Goal: Task Accomplishment & Management: Manage account settings

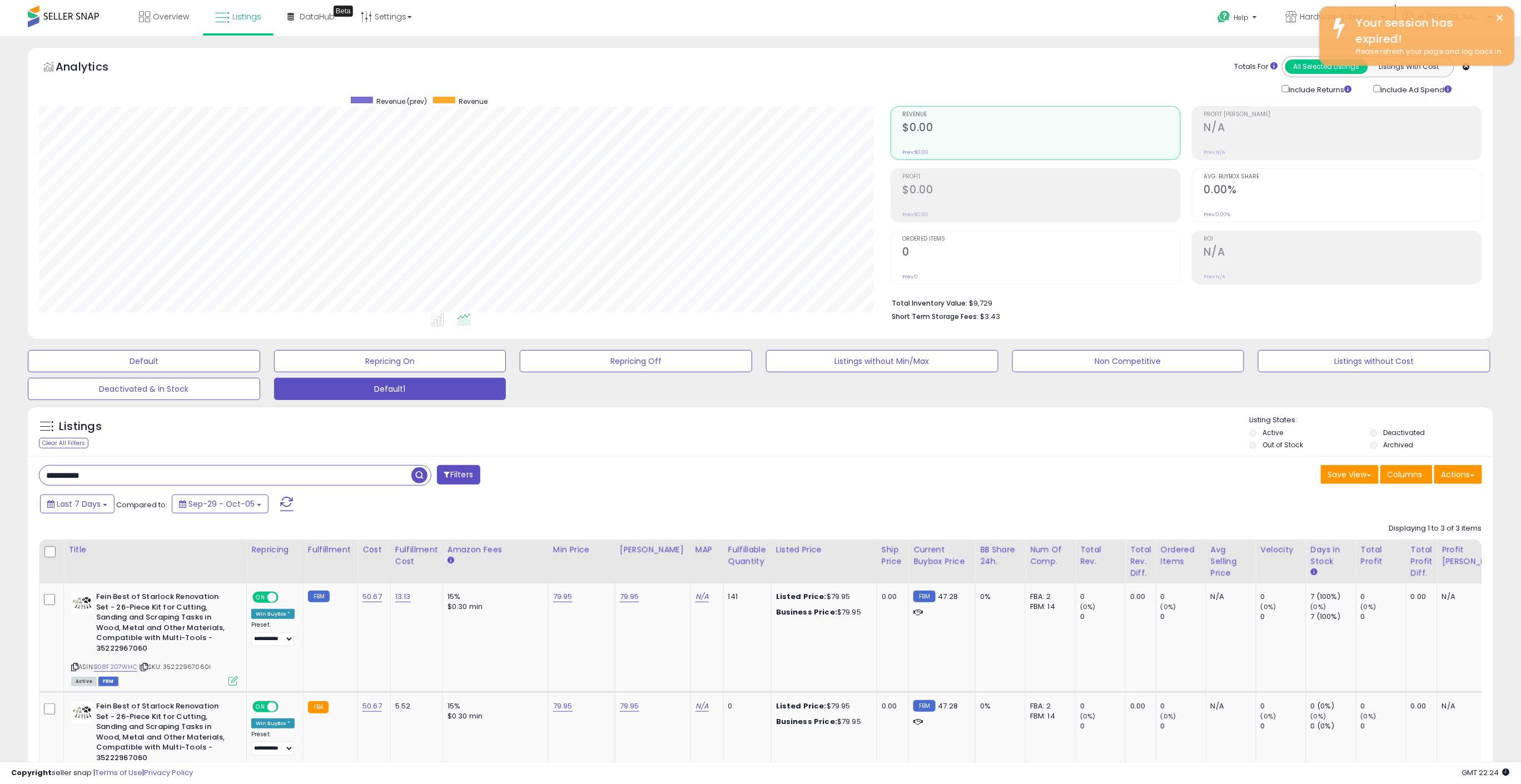
scroll to position [228, 851]
click at [1502, 17] on button "×" at bounding box center [1500, 18] width 9 height 14
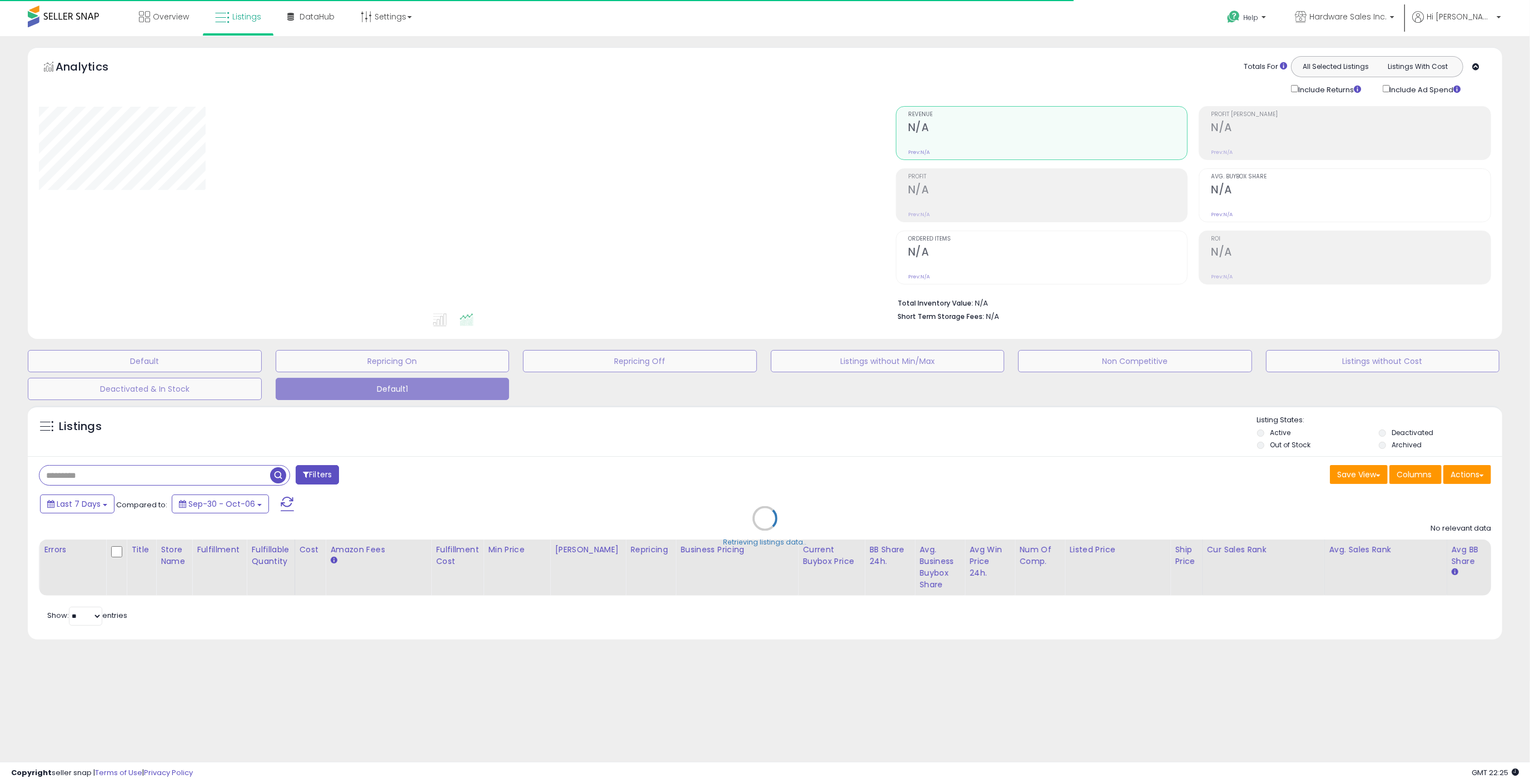
type input "**********"
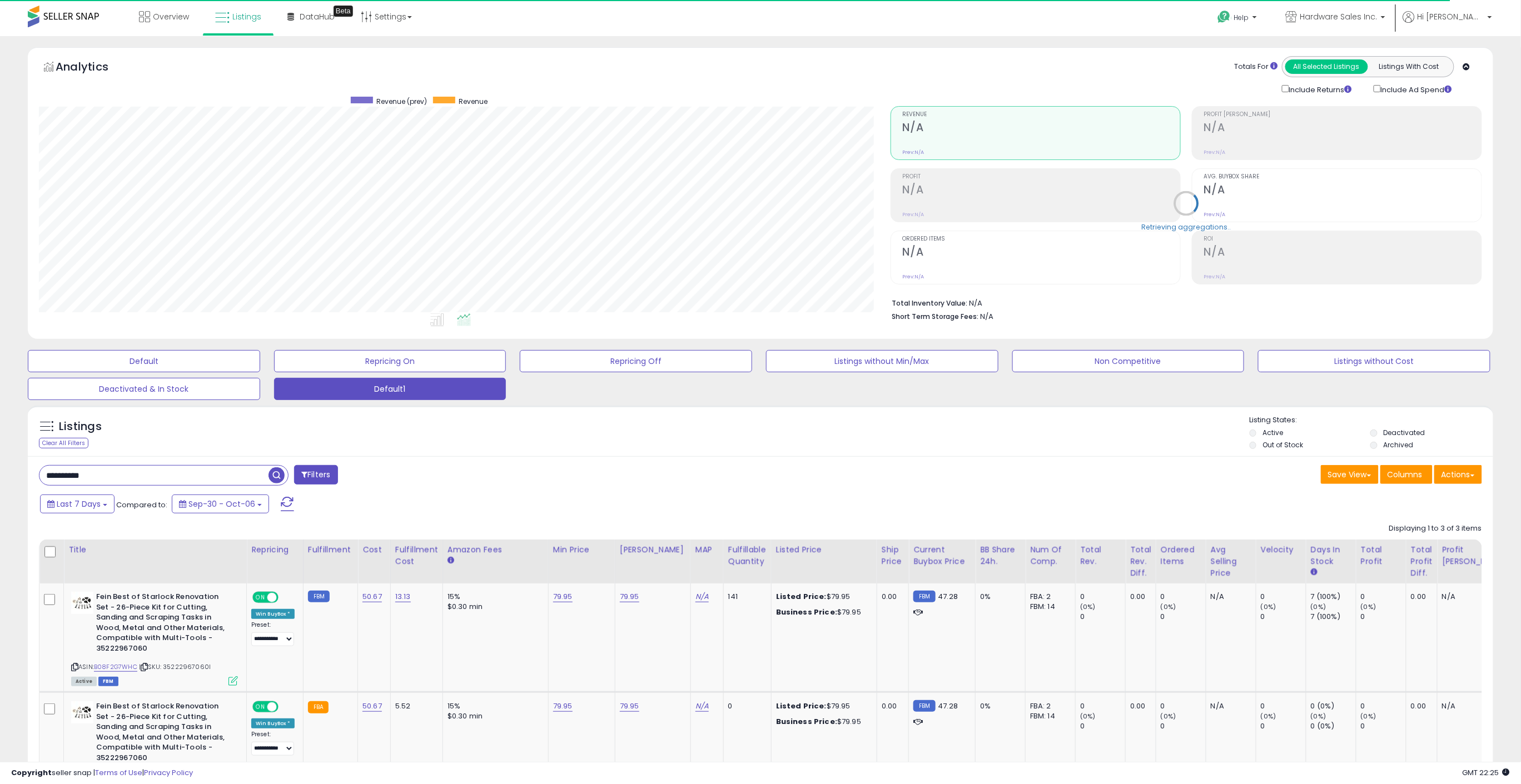
scroll to position [228, 851]
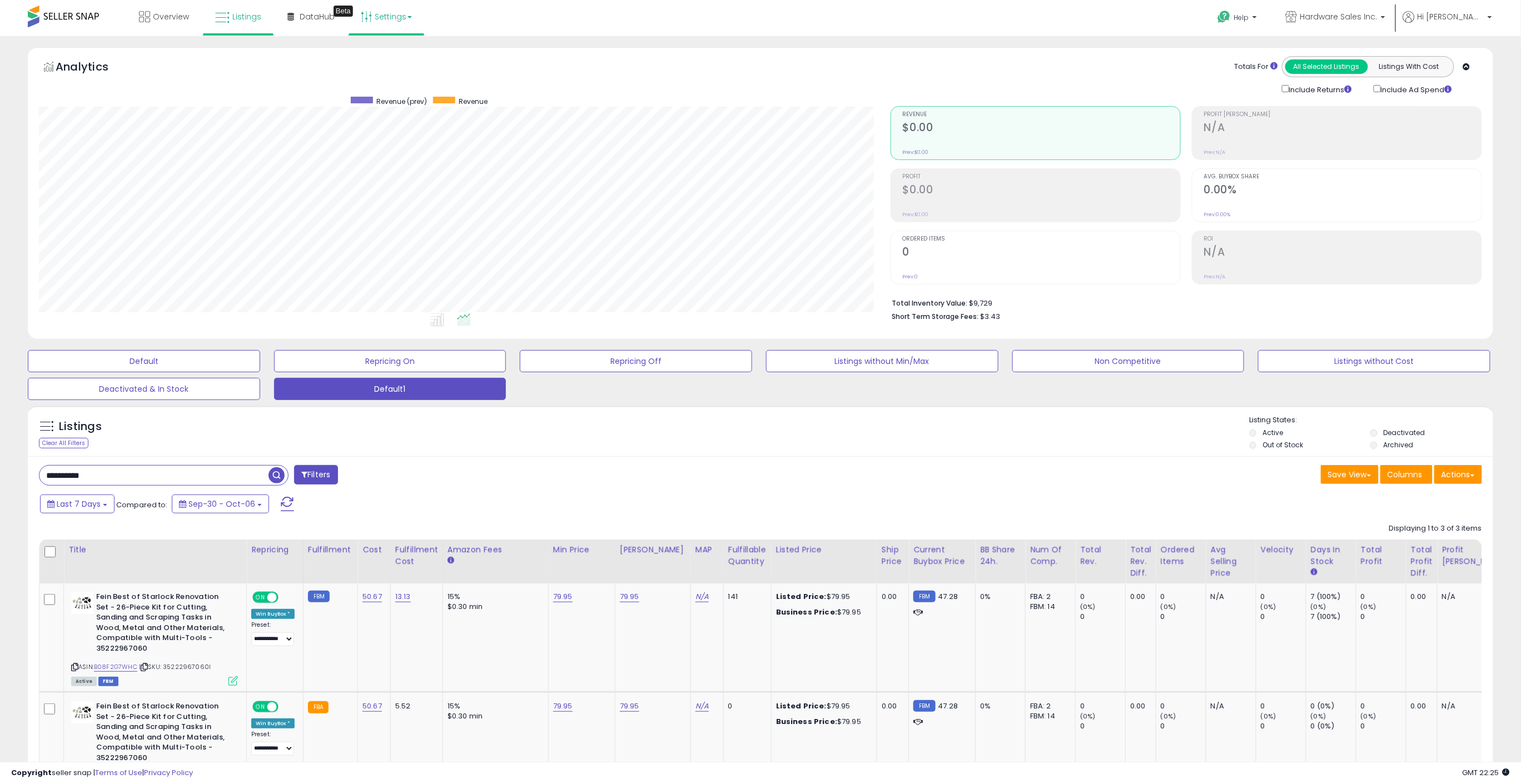
click at [382, 17] on link "Settings" at bounding box center [386, 17] width 68 height 34
click at [382, 85] on link "User settings" at bounding box center [386, 86] width 47 height 11
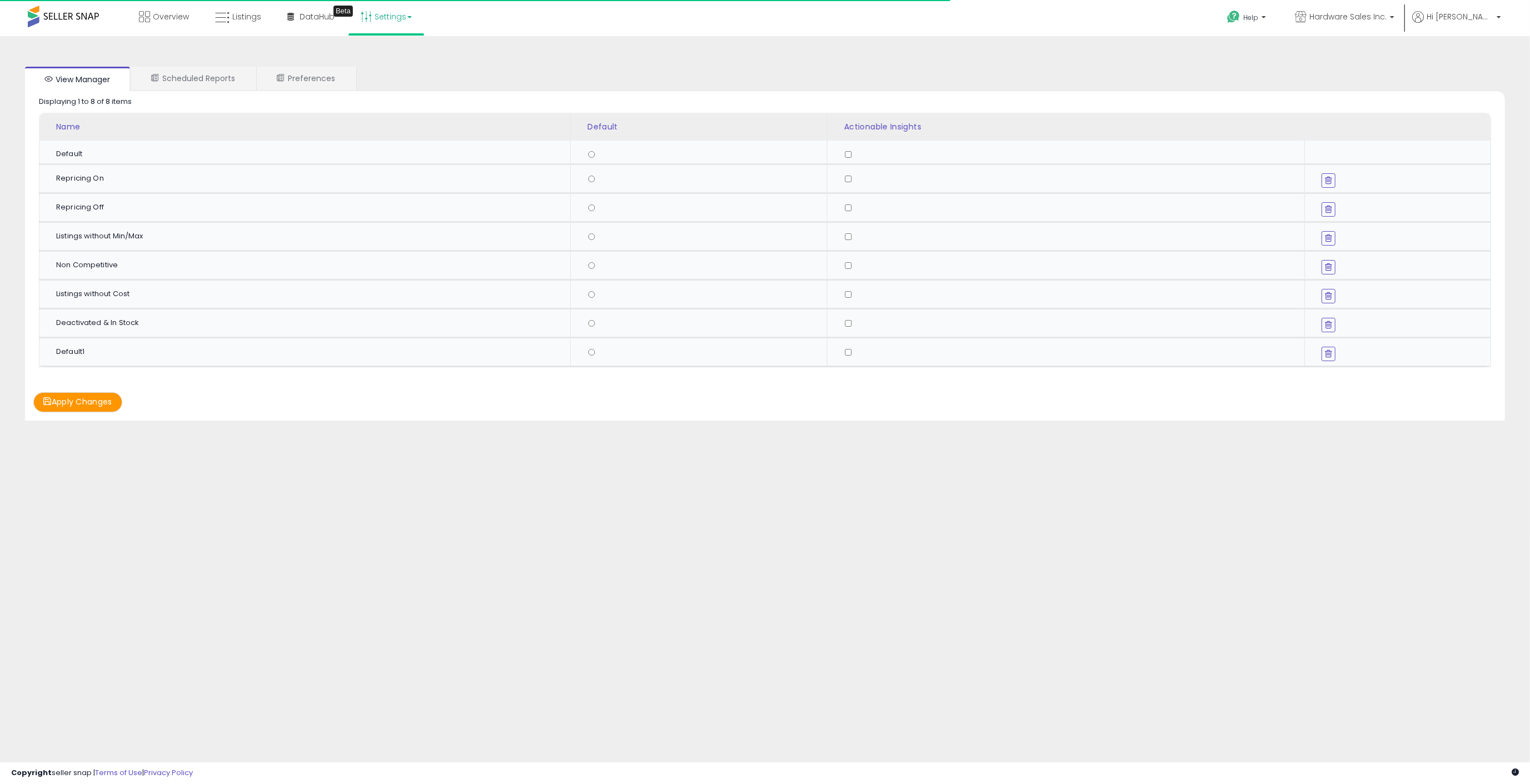
click at [385, 20] on link "Settings" at bounding box center [386, 17] width 68 height 34
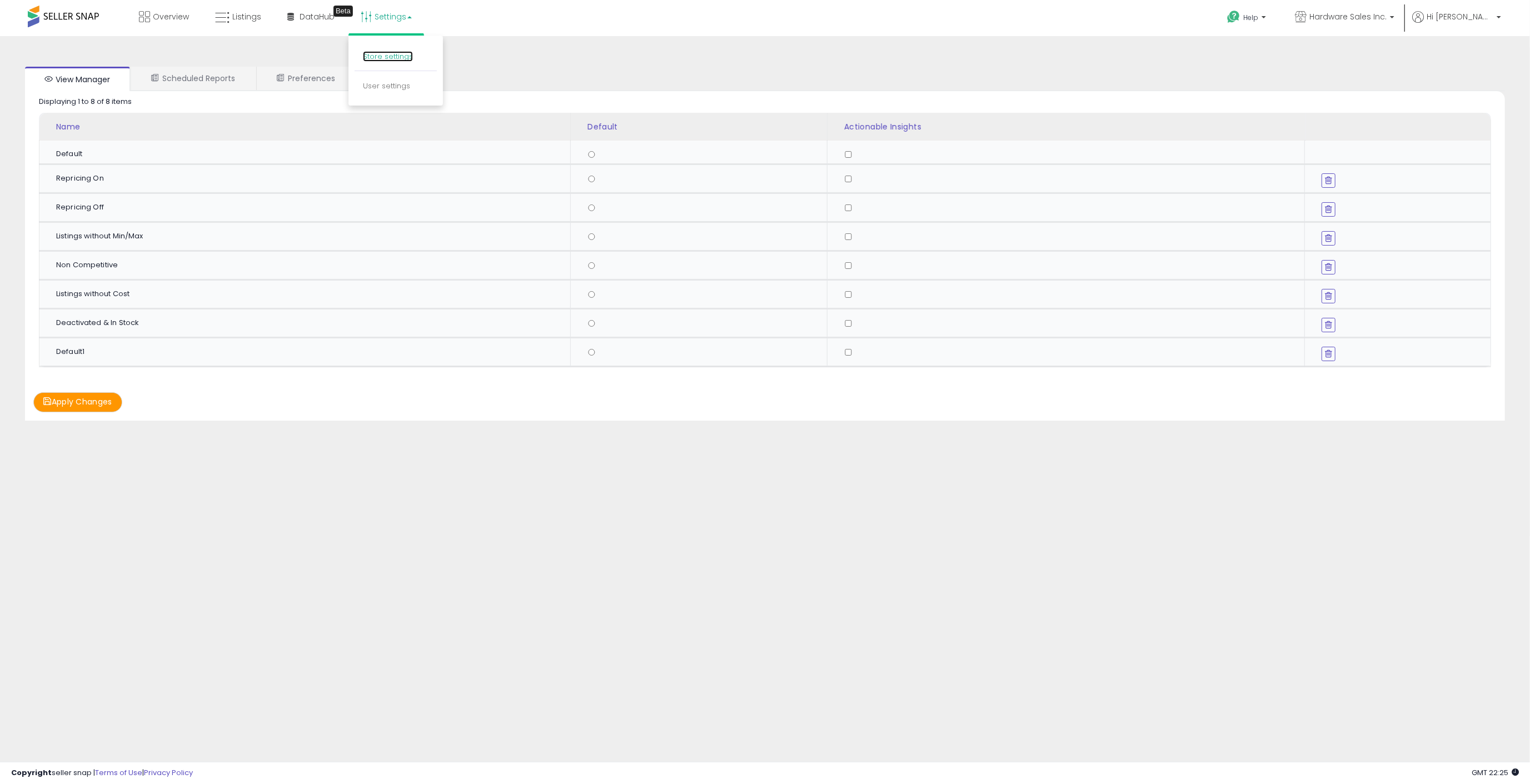
click at [391, 56] on link "Store settings" at bounding box center [388, 56] width 50 height 11
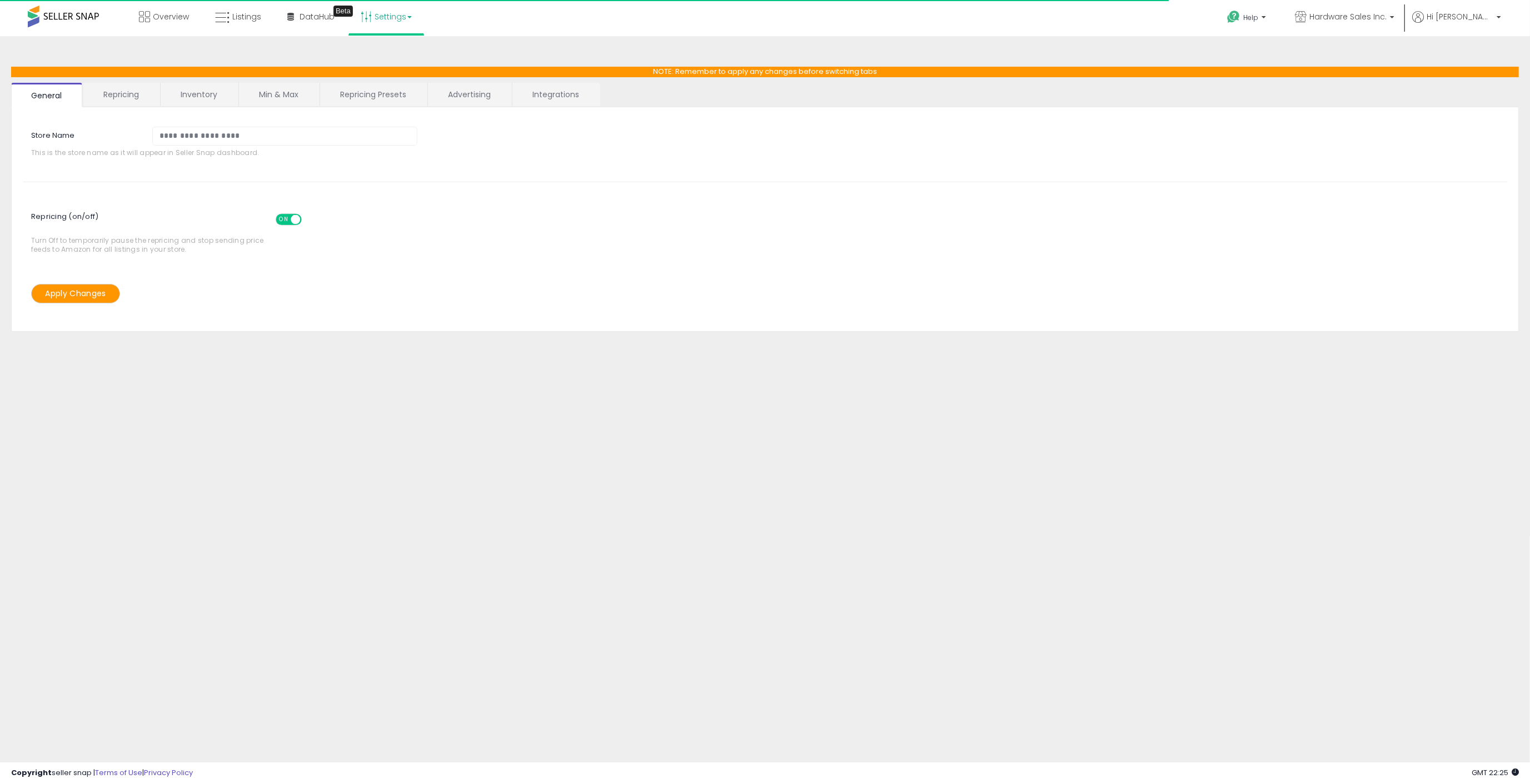
click at [131, 96] on link "Repricing" at bounding box center [121, 94] width 76 height 23
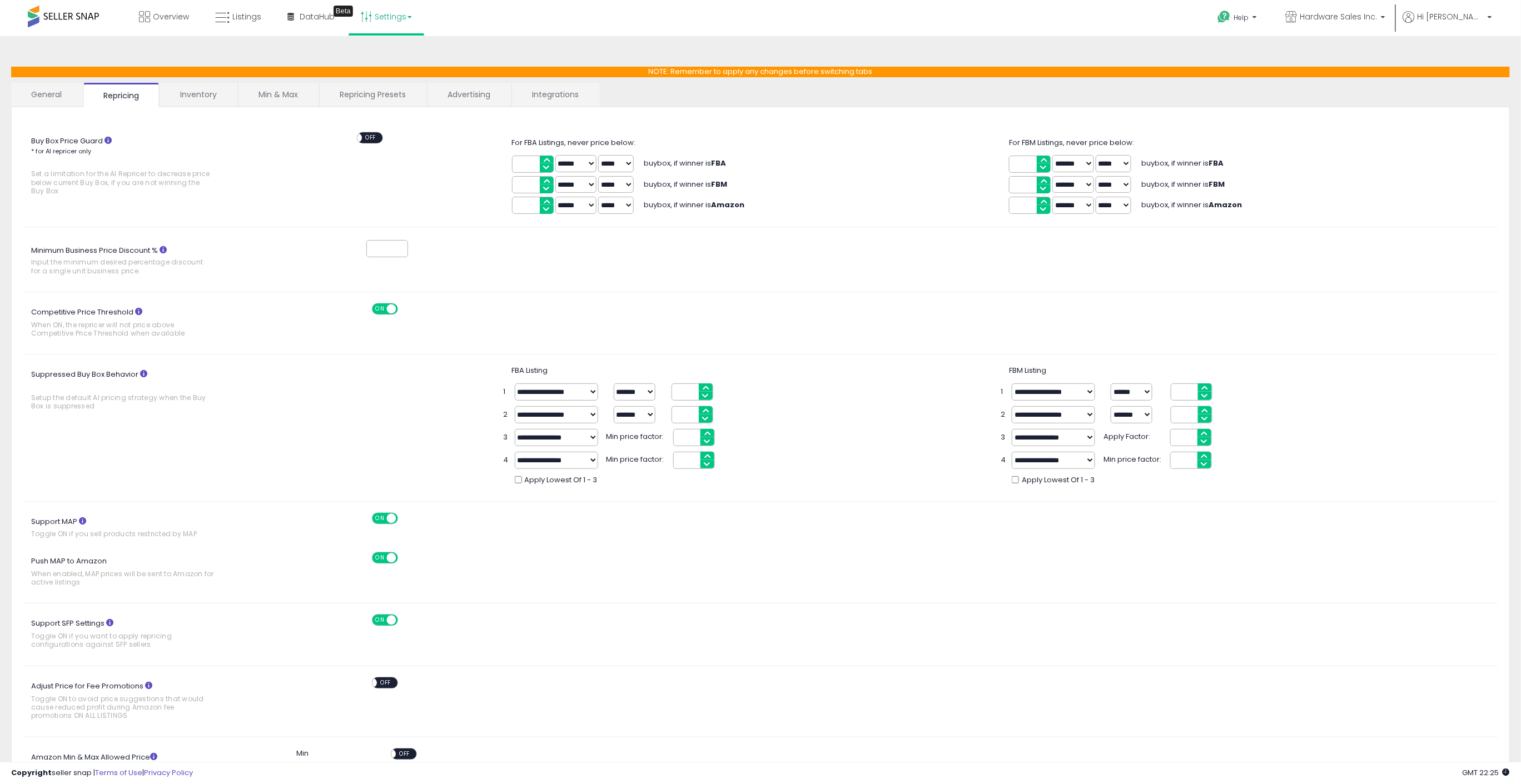
click at [375, 98] on link "Repricing Presets" at bounding box center [372, 94] width 107 height 23
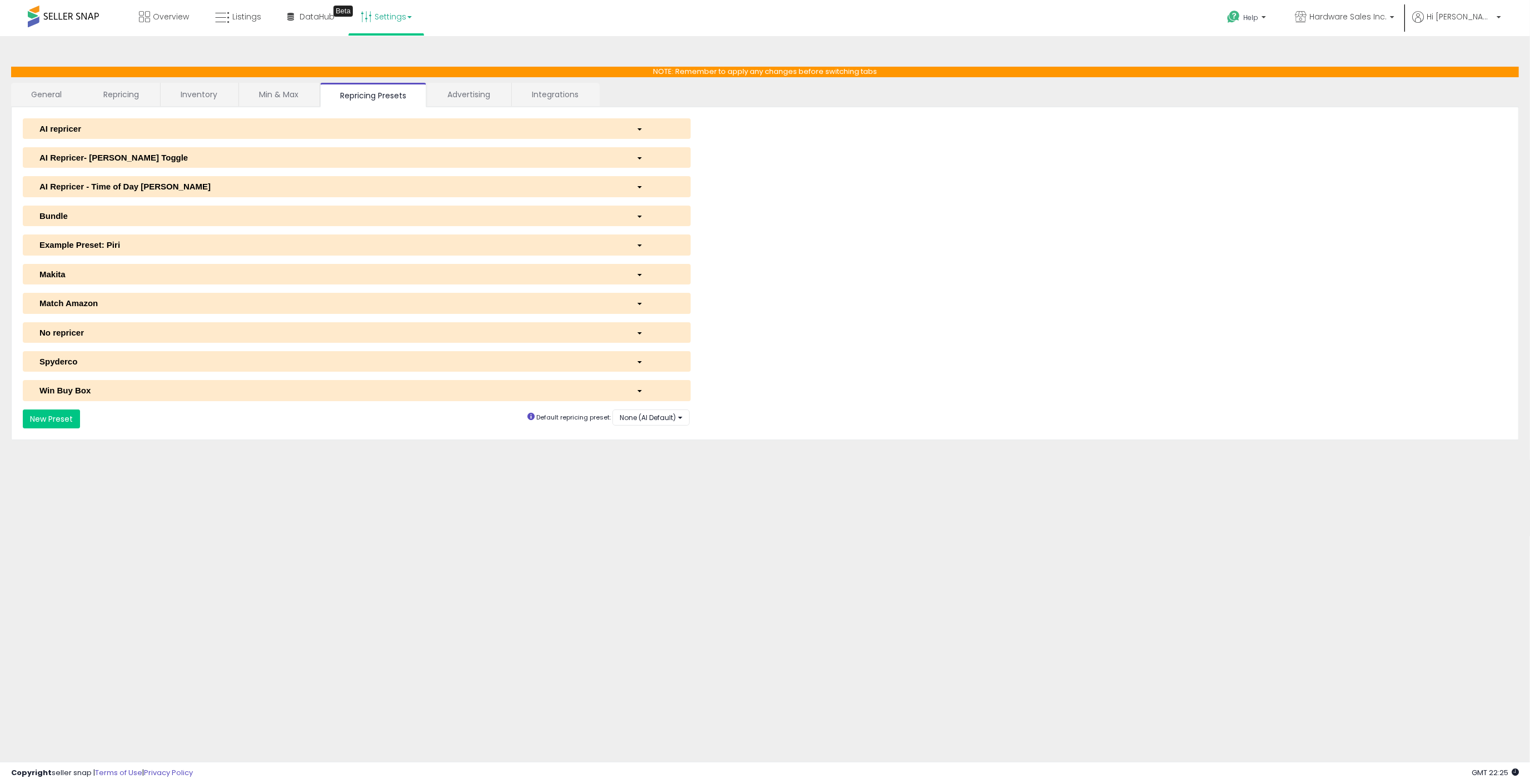
click at [64, 361] on div "Spyderco" at bounding box center [329, 361] width 597 height 12
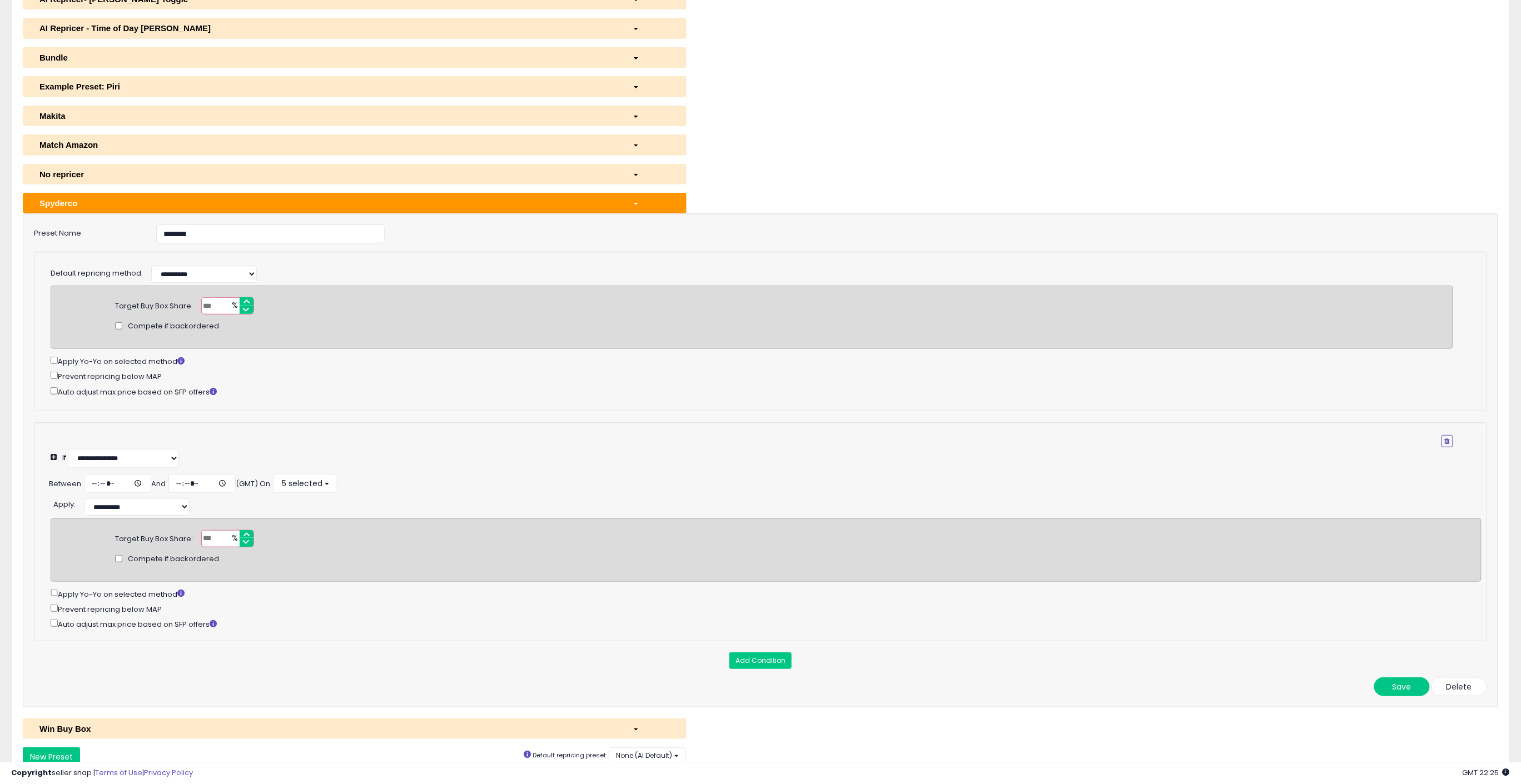
scroll to position [155, 0]
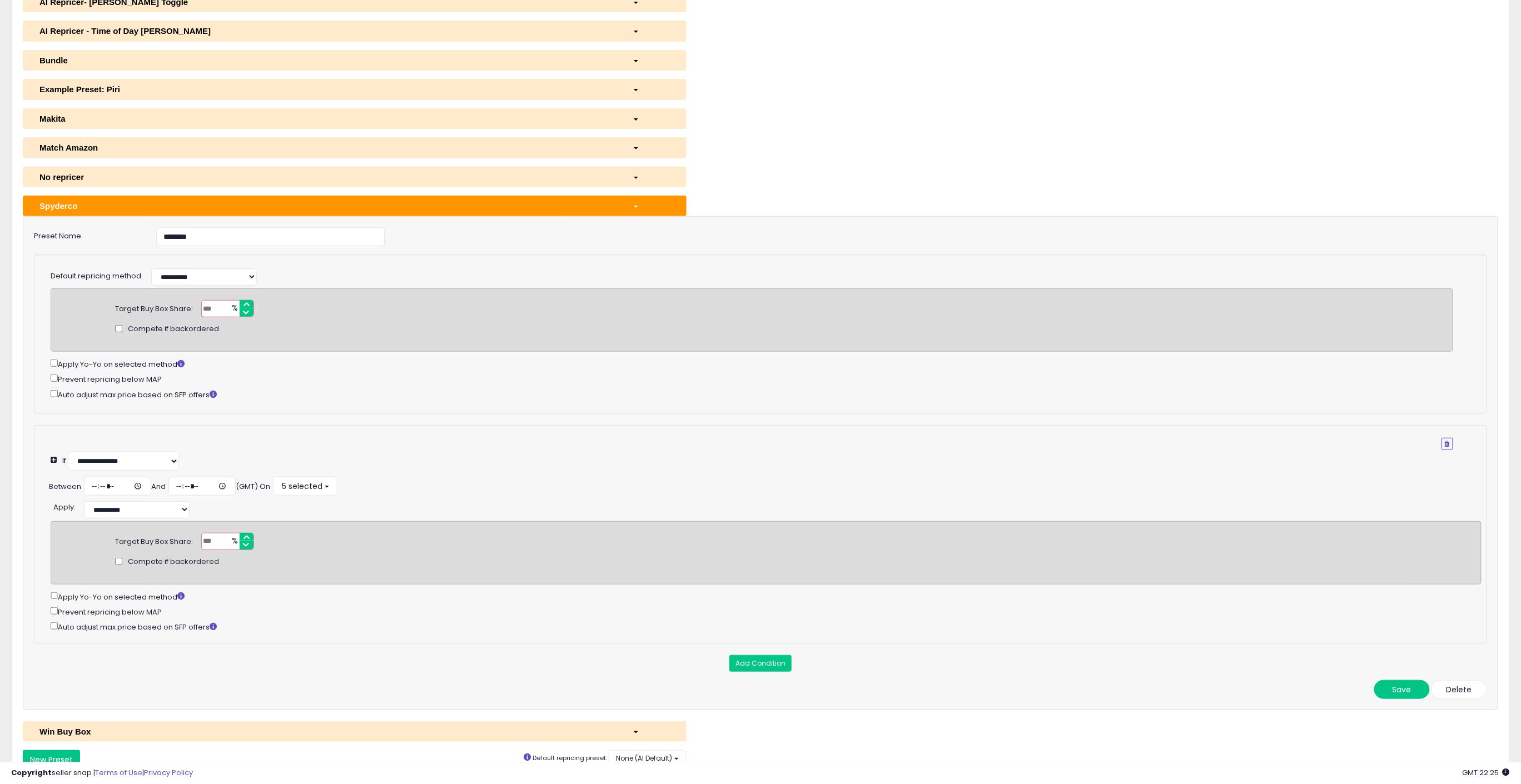
click at [49, 375] on div "**********" at bounding box center [760, 334] width 1453 height 159
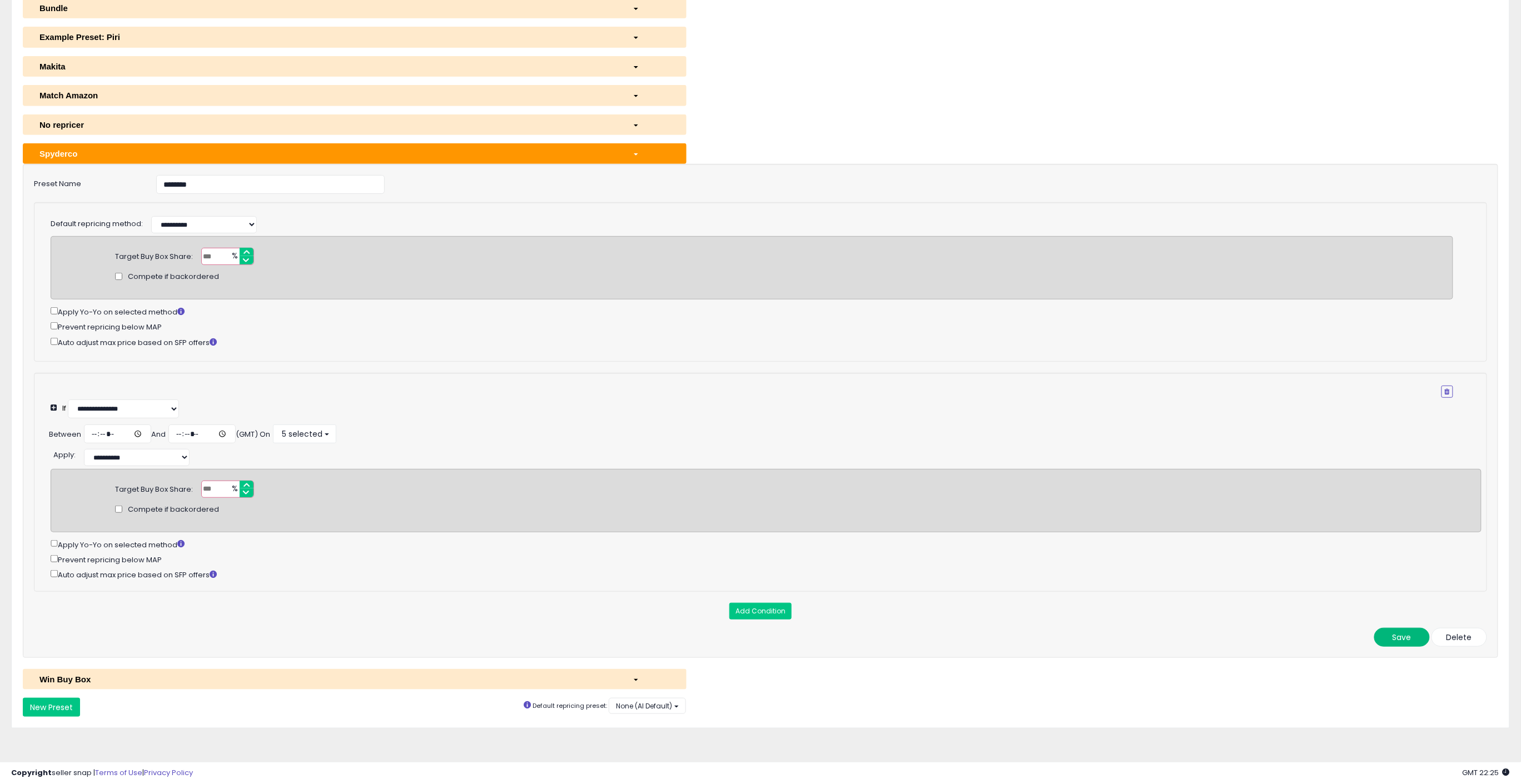
click at [1403, 635] on button "Save" at bounding box center [1402, 637] width 56 height 19
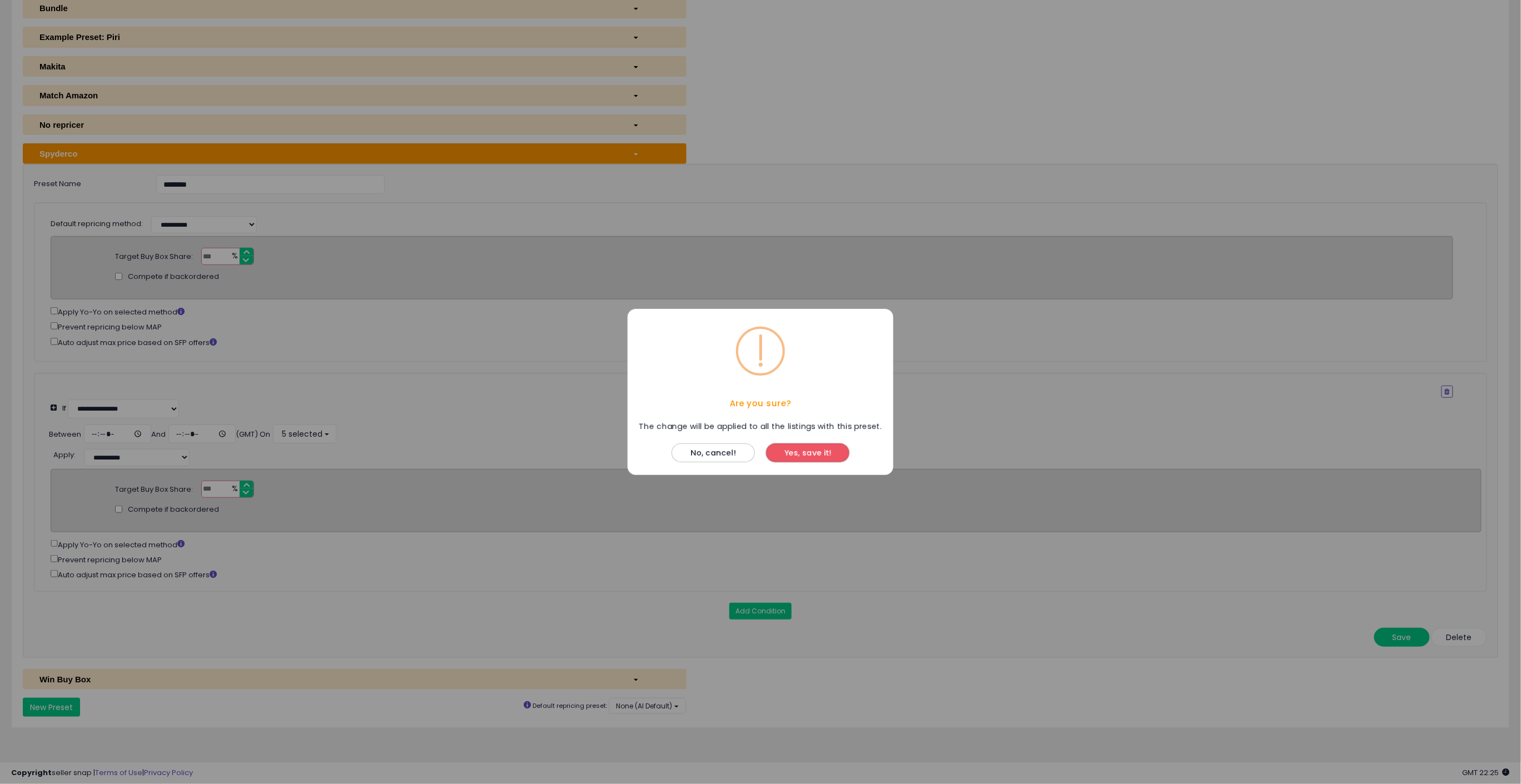
click at [796, 449] on button "Yes, save it!" at bounding box center [807, 453] width 84 height 19
